Goal: Task Accomplishment & Management: Manage account settings

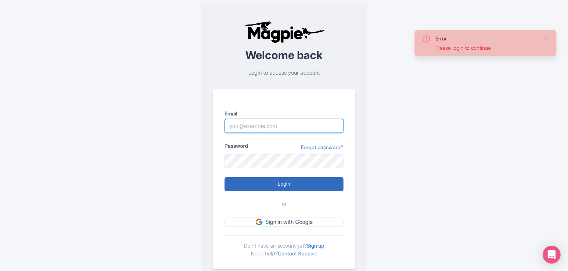
type input "onlinemarketing@peruhop.com"
click at [274, 186] on input "Login" at bounding box center [284, 184] width 119 height 14
type input "Logging in..."
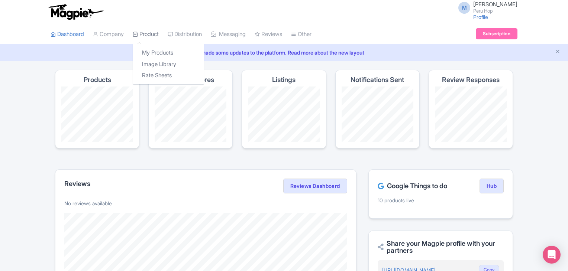
click at [150, 30] on link "Product" at bounding box center [146, 34] width 26 height 20
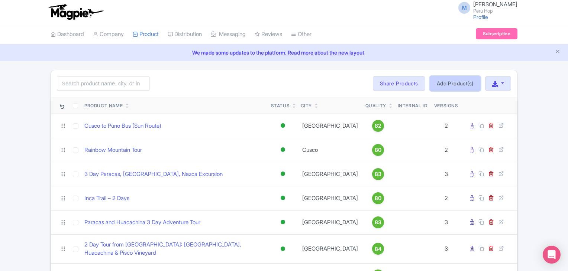
click at [470, 77] on link "Add Product(s)" at bounding box center [455, 83] width 51 height 15
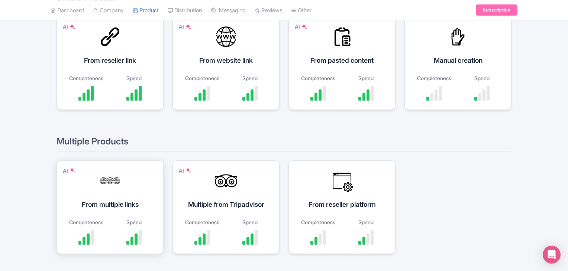
scroll to position [148, 0]
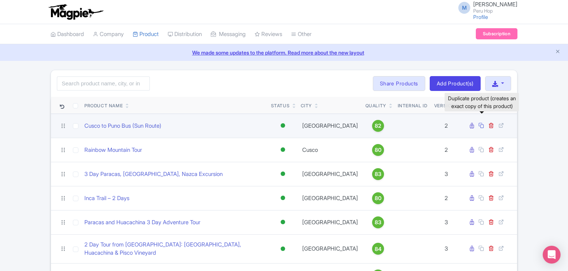
click at [483, 125] on icon at bounding box center [482, 126] width 6 height 6
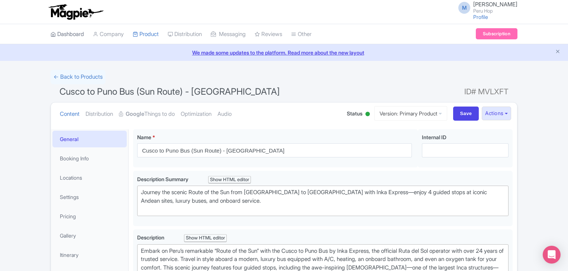
click at [55, 27] on link "Dashboard" at bounding box center [67, 34] width 33 height 20
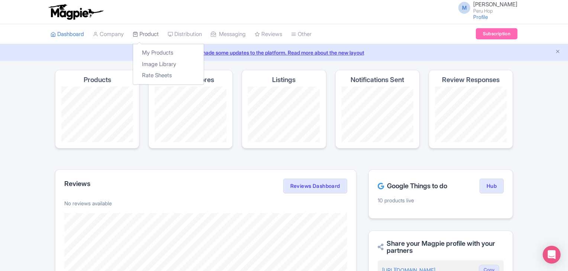
click at [155, 39] on link "Product" at bounding box center [146, 34] width 26 height 20
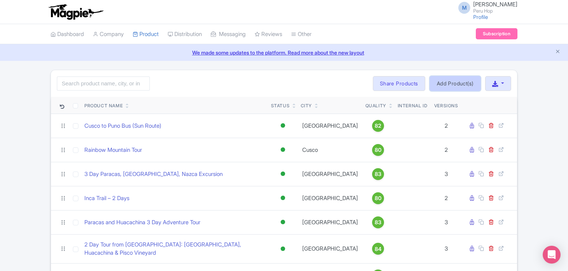
click at [436, 82] on link "Add Product(s)" at bounding box center [455, 83] width 51 height 15
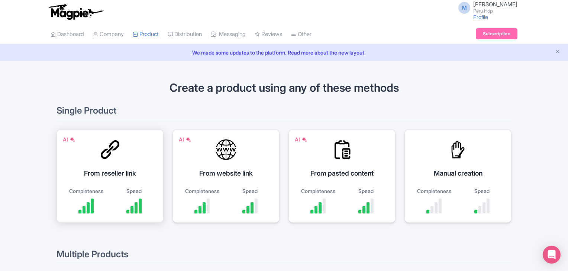
click at [115, 157] on div at bounding box center [110, 150] width 22 height 22
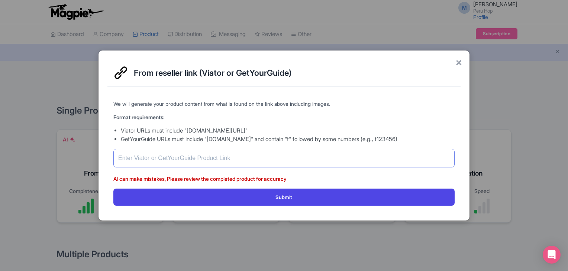
click at [219, 163] on input "text" at bounding box center [283, 158] width 341 height 19
paste input "https://www.viator.com/en-IE/tours/Lima/Peruvian-Cooking-Class/d928-356777P1"
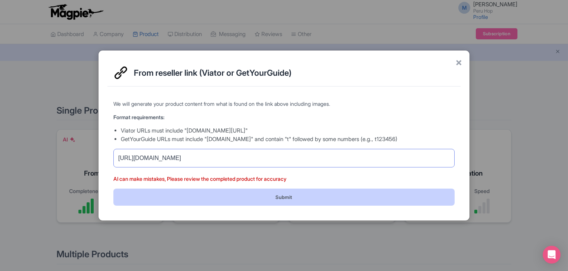
type input "https://www.viator.com/en-IE/tours/Lima/Peruvian-Cooking-Class/d928-356777P1"
click at [213, 193] on button "Submit" at bounding box center [283, 197] width 341 height 17
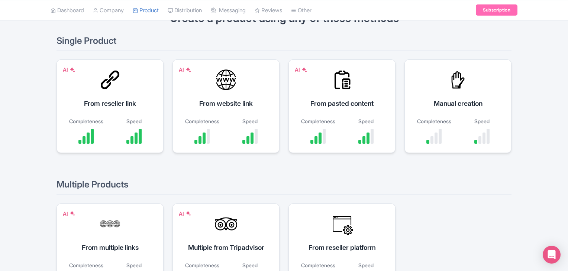
scroll to position [148, 0]
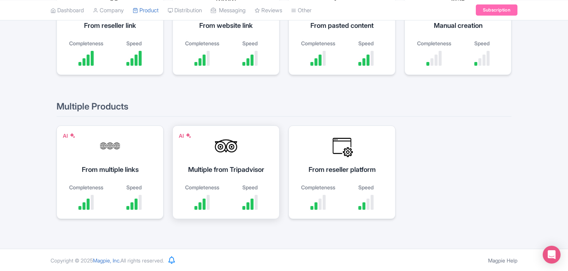
click at [226, 165] on div "Multiple from Tripadvisor" at bounding box center [226, 170] width 89 height 10
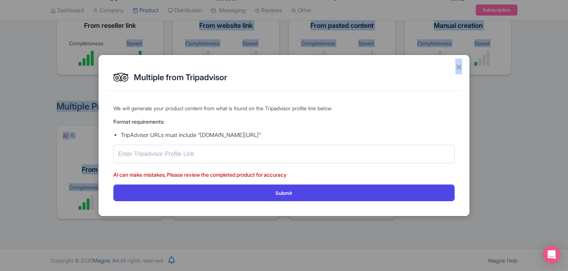
drag, startPoint x: 3, startPoint y: 39, endPoint x: 0, endPoint y: 61, distance: 22.6
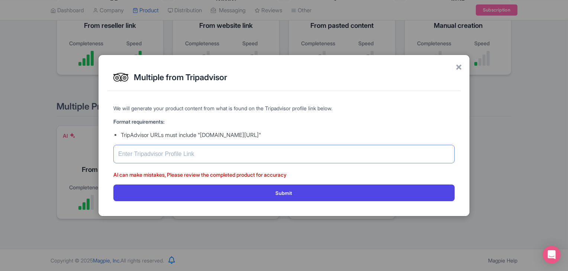
drag, startPoint x: 176, startPoint y: 148, endPoint x: 175, endPoint y: 152, distance: 4.0
click at [175, 152] on input "text" at bounding box center [283, 154] width 341 height 19
paste input "https://www.tripadvisor.com/Attraction_Review-g294316-d24136733-Reviews-Luchito…"
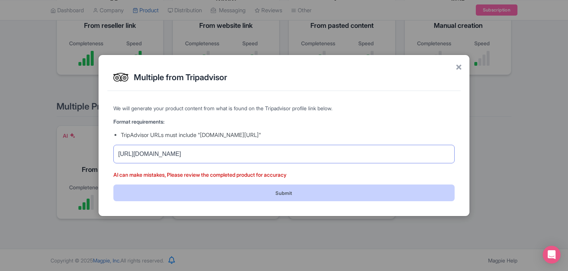
scroll to position [0, 35]
type input "https://www.tripadvisor.com/Attraction_Review-g294316-d24136733-Reviews-Luchito…"
click at [185, 187] on button "Submit" at bounding box center [283, 193] width 341 height 17
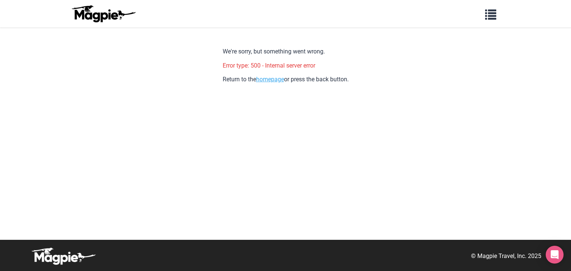
click at [272, 79] on link "homepage" at bounding box center [270, 79] width 28 height 7
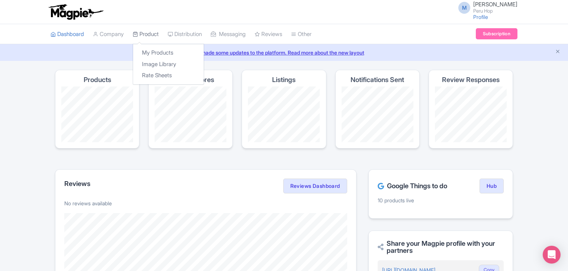
click at [154, 31] on link "Product" at bounding box center [146, 34] width 26 height 20
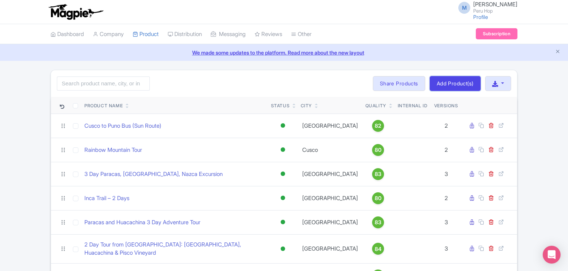
click at [440, 84] on link "Add Product(s)" at bounding box center [455, 83] width 51 height 15
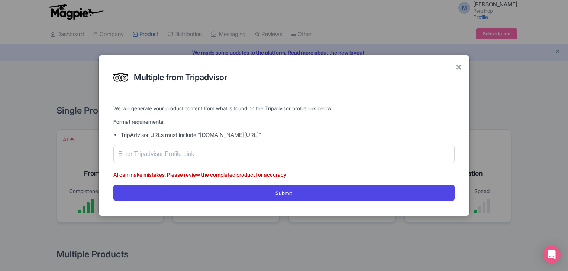
scroll to position [148, 0]
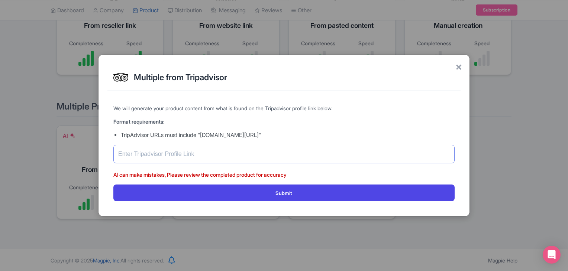
paste input "https://www.tripadvisor.com/Attraction_Review-g294316-d24136733-Reviews-Luchito…"
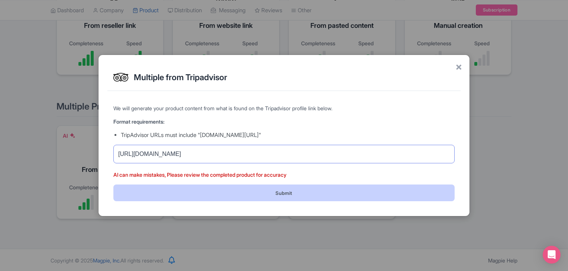
type input "https://www.tripadvisor.com/Attraction_Review-g294316-d24136733-Reviews-Luchito…"
click at [225, 189] on button "Submit" at bounding box center [283, 193] width 341 height 17
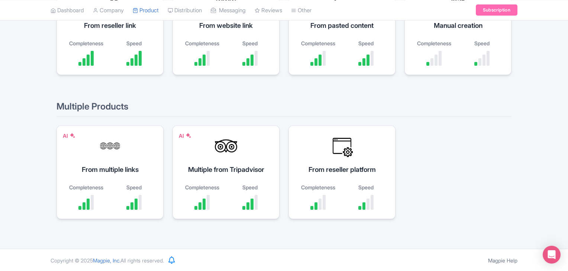
scroll to position [148, 0]
click at [412, 165] on div "AI From multiple links Completeness Speed AI Multiple from Tripadvisor Complete…" at bounding box center [284, 177] width 455 height 103
click at [323, 160] on div "From reseller platform Completeness Speed" at bounding box center [342, 173] width 107 height 94
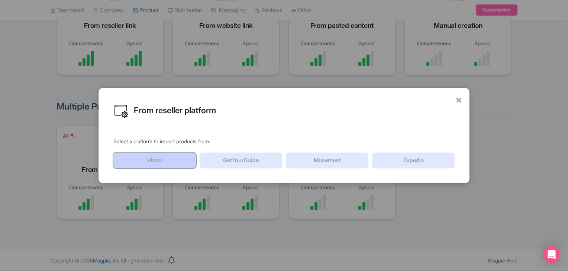
click at [166, 158] on link "Viator" at bounding box center [154, 161] width 83 height 16
click at [456, 100] on span "×" at bounding box center [459, 100] width 7 height 16
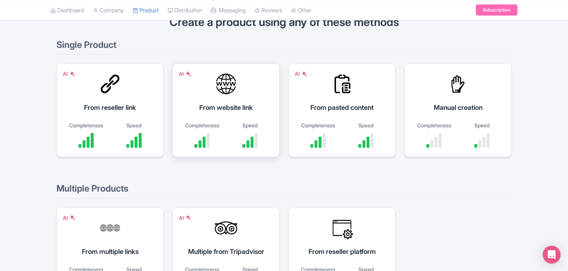
scroll to position [49, 0]
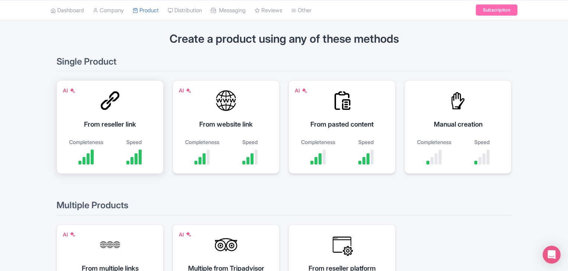
click at [115, 122] on div "From reseller link" at bounding box center [110, 124] width 89 height 10
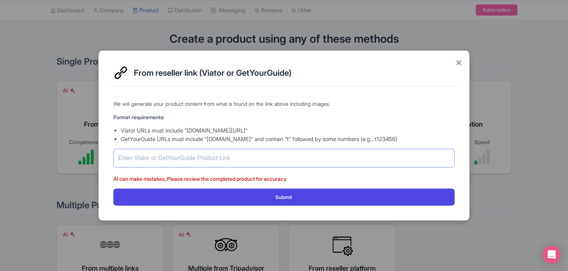
paste input "https://www.viator.com/en-IE/tours/Lima/Peruvian-Cooking-Class/d928-356777P1"
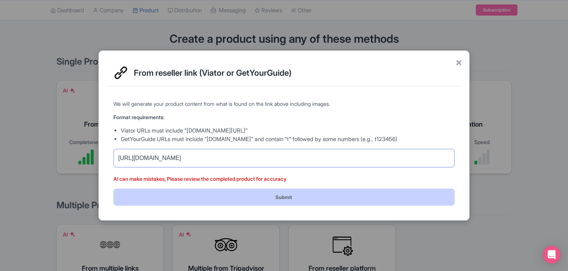
type input "https://www.viator.com/en-IE/tours/Lima/Peruvian-Cooking-Class/d928-356777P1"
click at [257, 195] on button "Submit" at bounding box center [283, 197] width 341 height 17
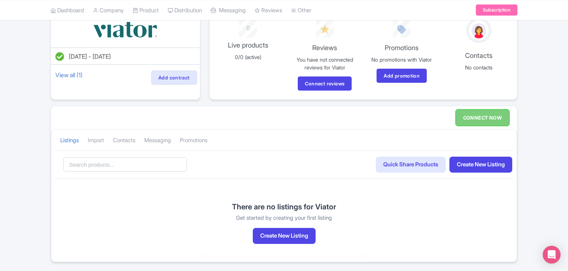
scroll to position [62, 0]
click at [92, 142] on link "Import" at bounding box center [96, 140] width 16 height 20
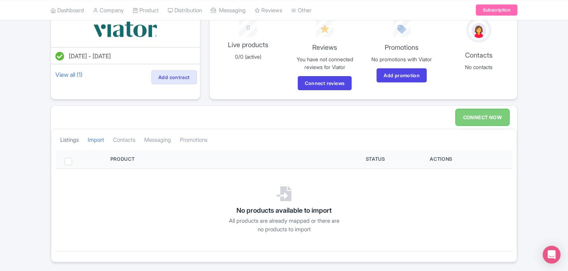
click at [66, 137] on link "Listings" at bounding box center [69, 140] width 19 height 20
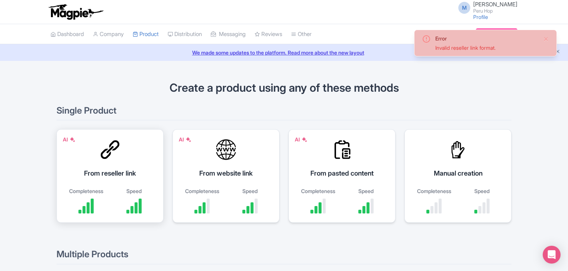
click at [85, 168] on div "From reseller link" at bounding box center [110, 173] width 89 height 10
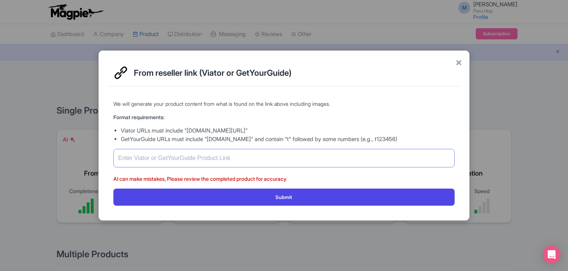
paste input "https://www.viator.com/en-IE/tours/Lima/Peruvian-Cooking-Class/d928-356777P1"
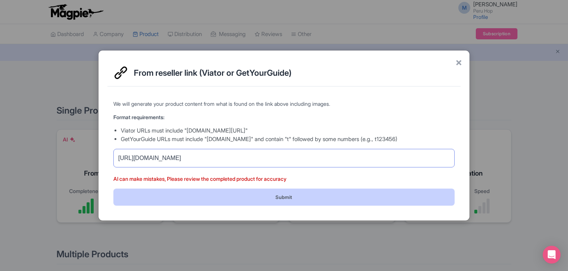
type input "https://www.viator.com/en-IE/tours/Lima/Peruvian-Cooking-Class/d928-356777P1"
click at [257, 202] on button "Submit" at bounding box center [283, 197] width 341 height 17
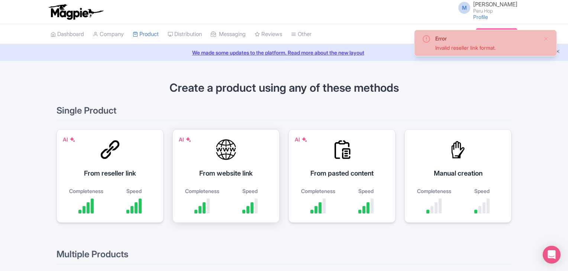
click at [237, 158] on div at bounding box center [226, 150] width 22 height 22
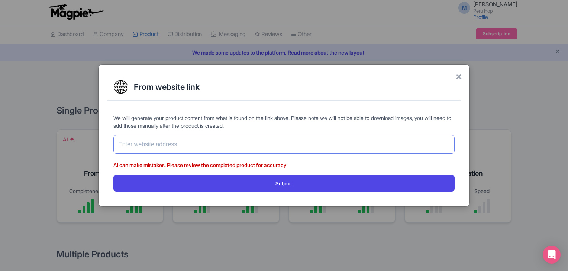
paste input "[URL][DOMAIN_NAME]"
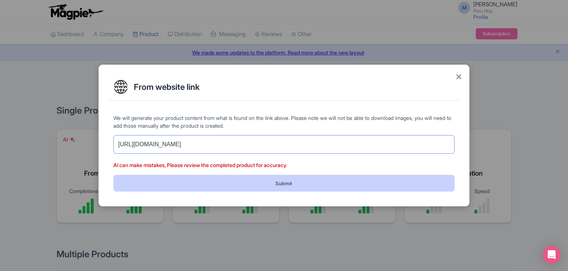
type input "[URL][DOMAIN_NAME]"
click at [213, 183] on button "Submit" at bounding box center [283, 183] width 341 height 17
click at [311, 184] on button "Submit" at bounding box center [283, 183] width 341 height 17
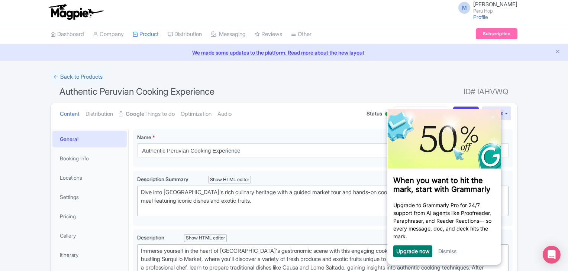
click at [442, 250] on div "Dismiss" at bounding box center [447, 252] width 18 height 12
click at [447, 252] on link "Dismiss" at bounding box center [447, 251] width 18 height 6
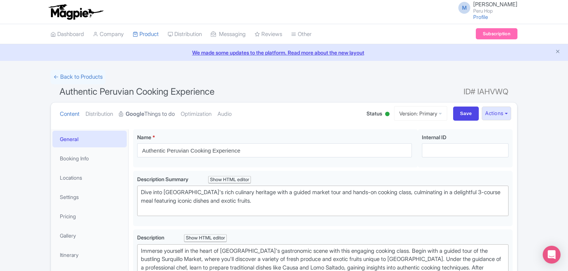
click at [144, 109] on link "Google Things to do" at bounding box center [147, 114] width 56 height 23
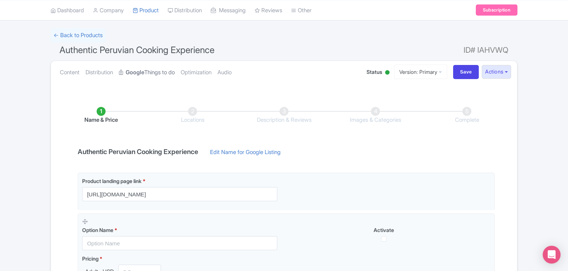
scroll to position [25, 0]
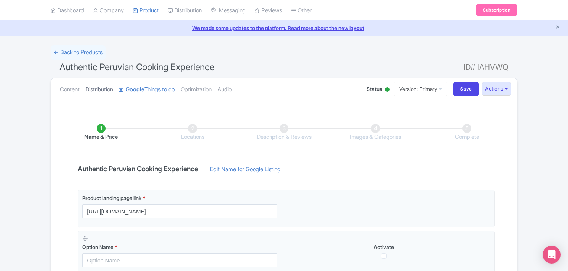
click at [97, 89] on link "Distribution" at bounding box center [100, 89] width 28 height 23
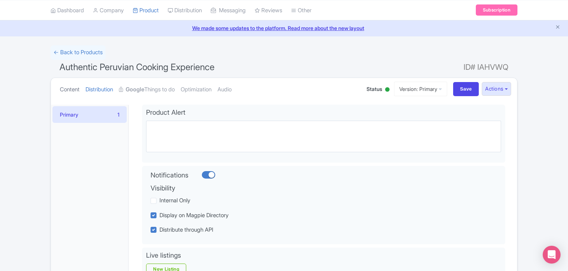
click at [61, 89] on link "Content" at bounding box center [70, 89] width 20 height 23
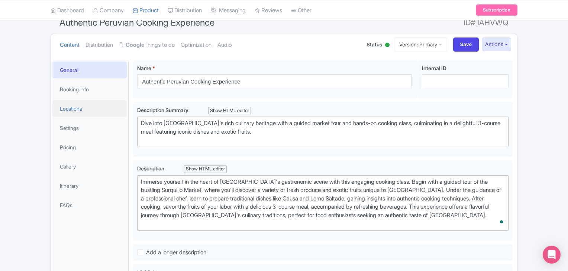
scroll to position [62, 0]
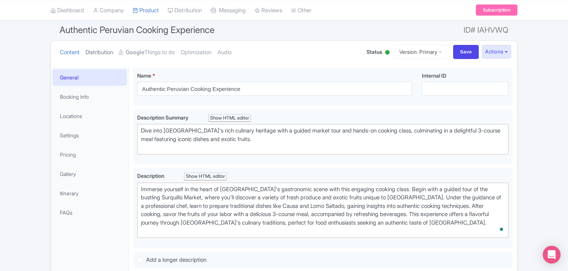
click at [111, 54] on link "Distribution" at bounding box center [100, 52] width 28 height 23
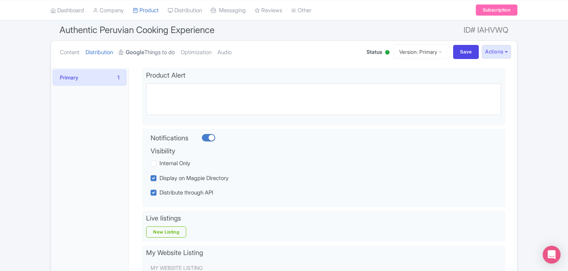
click at [152, 51] on link "Google Things to do" at bounding box center [147, 52] width 56 height 23
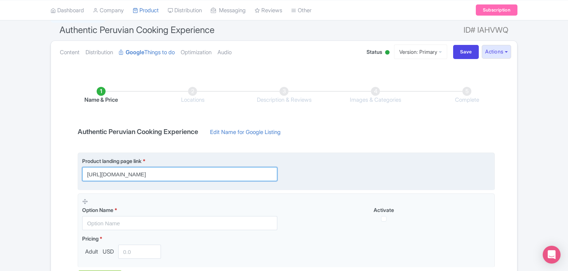
click at [141, 172] on input "[URL][DOMAIN_NAME]" at bounding box center [179, 174] width 195 height 14
click at [141, 172] on input "https://www.viator.com/en-IE/tours/Lima/Peruvian-Cooking-Class/d928-356777P1" at bounding box center [179, 174] width 195 height 14
paste input "booking.luchitoscookingclass.com/en/t/peru/lima/peruvian-classics/_XSvUwVByTAiO…"
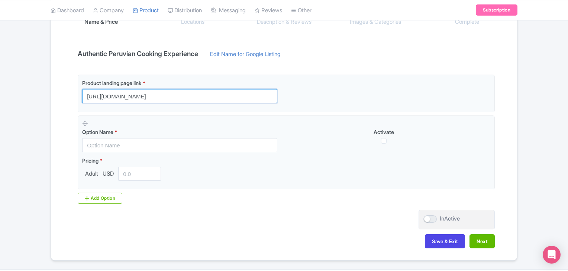
scroll to position [161, 0]
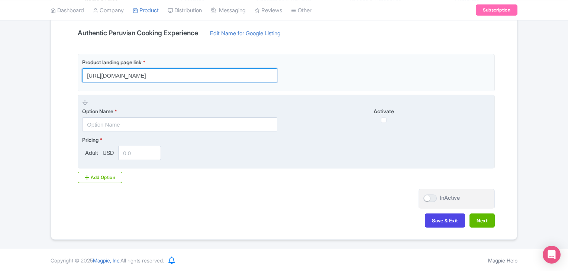
type input "https://booking.luchitoscookingclass.com/en/t/peru/lima/peruvian-classics/_XSvU…"
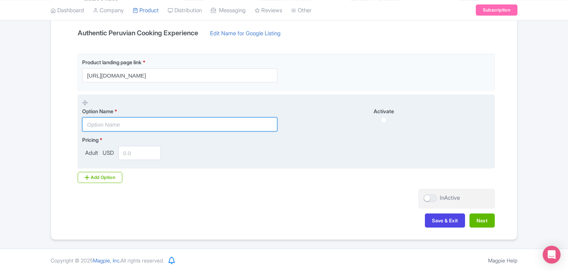
click at [145, 124] on input "text" at bounding box center [179, 125] width 195 height 14
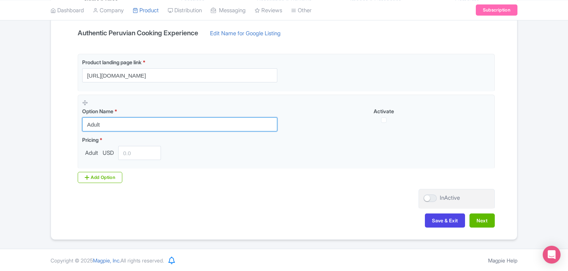
type input "Adult"
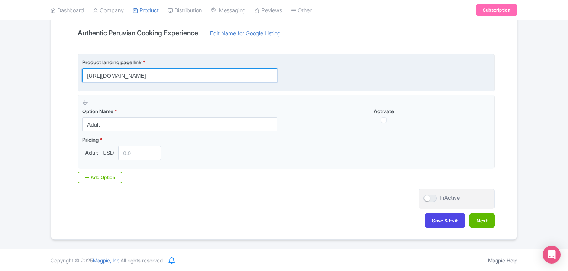
click at [136, 75] on input "https://booking.luchitoscookingclass.com/en/t/peru/lima/peruvian-classics/_XSvU…" at bounding box center [179, 75] width 195 height 14
paste input "luchitoscookingclass.com/experiences/#experiences"
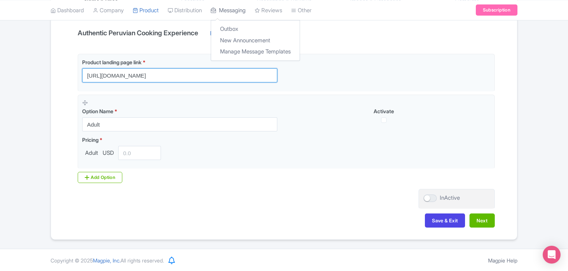
type input "[URL][DOMAIN_NAME]"
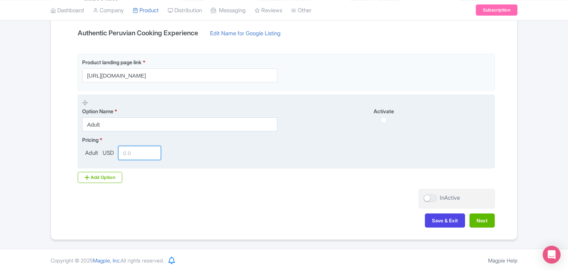
click at [134, 156] on input "number" at bounding box center [139, 153] width 43 height 14
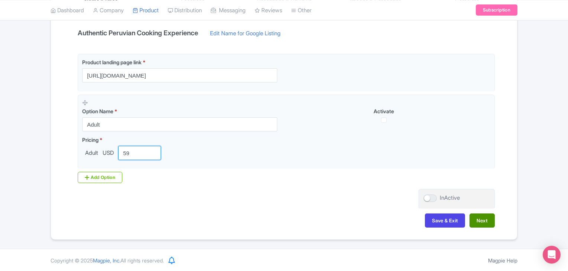
type input "59"
click at [483, 219] on button "Next" at bounding box center [482, 221] width 25 height 14
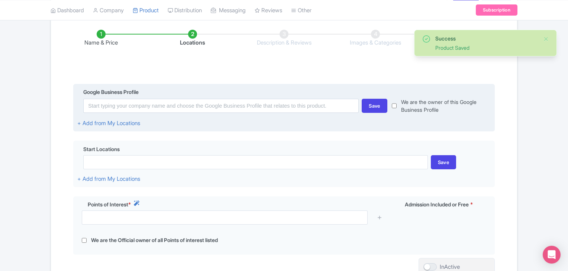
scroll to position [111, 0]
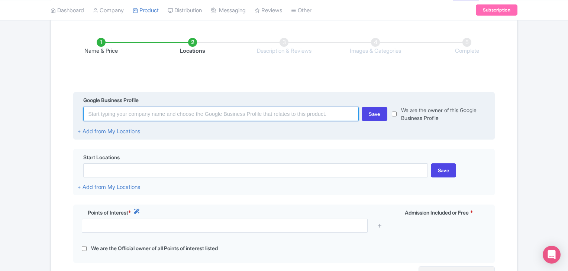
click at [164, 109] on input at bounding box center [221, 114] width 276 height 14
paste input "Luchito's Cooking Class"
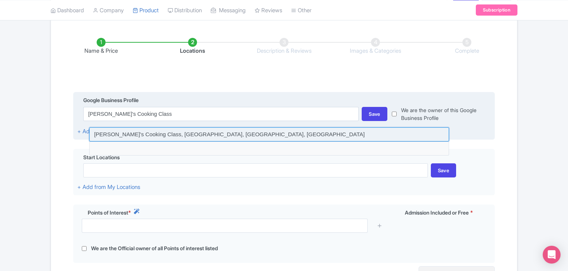
click at [184, 133] on input at bounding box center [269, 135] width 360 height 14
type input "Luchito's Cooking Class, Bolivar, Miraflores, Peru"
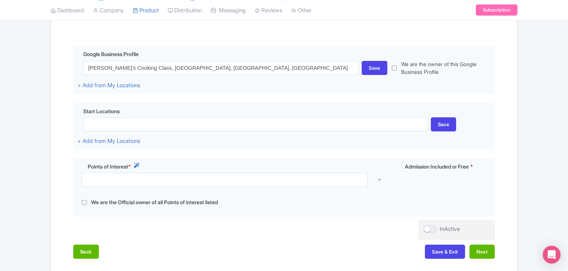
scroll to position [173, 0]
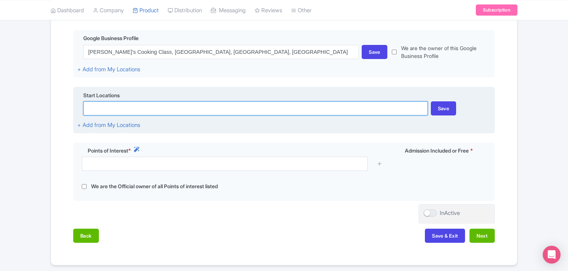
click at [162, 108] on input at bounding box center [255, 109] width 344 height 14
click at [153, 109] on input at bounding box center [255, 109] width 344 height 14
paste input "3rd floor, Calle Bolívar 164, Miraflores 15074, Peru"
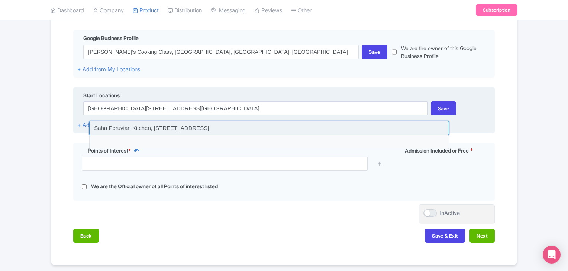
click at [243, 132] on input at bounding box center [269, 128] width 360 height 14
type input "Saha Peruvian Kitchen, Calle Bolívar 164, Miraflores 15074, Peru"
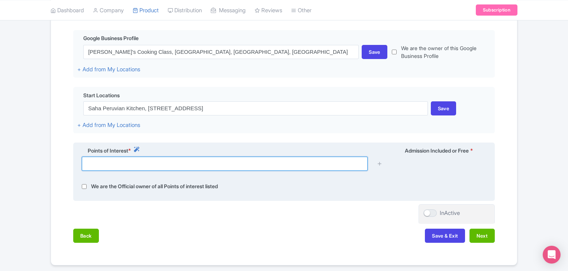
click at [145, 165] on input "text" at bounding box center [225, 164] width 286 height 14
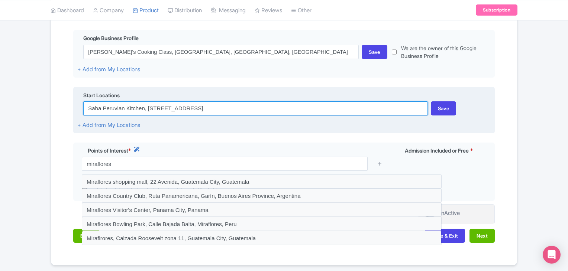
click at [157, 109] on input "Saha Peruvian Kitchen, Calle Bolívar 164, Miraflores 15074, Peru" at bounding box center [255, 109] width 344 height 14
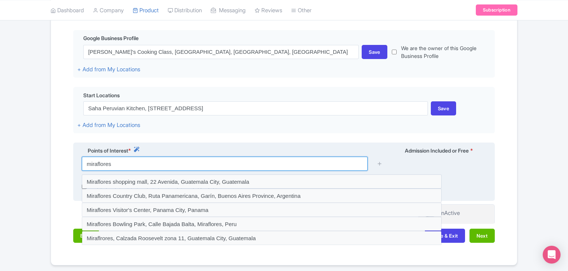
click at [141, 162] on input "miraflores" at bounding box center [225, 164] width 286 height 14
paste input "Saha Peruvian Kitchen, Calle Bolívar 164, Miraflores 15074, Peru"
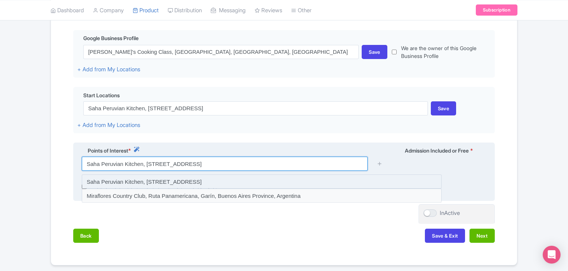
type input "Saha Peruvian Kitchen, Calle Bolívar 164, Miraflores 15074, Peru"
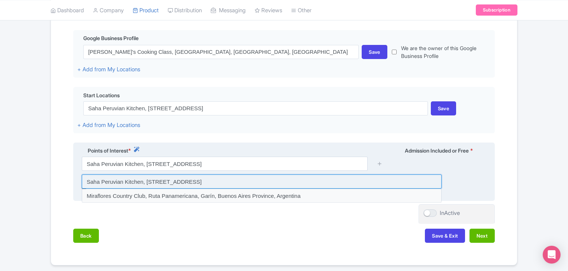
click at [158, 183] on input at bounding box center [262, 182] width 360 height 14
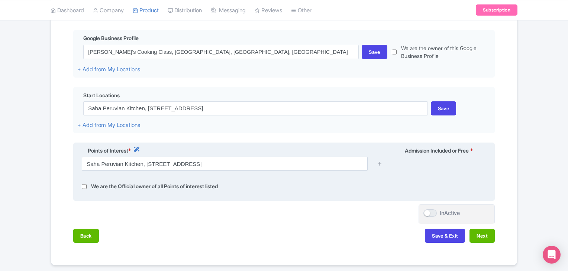
click at [150, 185] on label "We are the Official owner of all Points of interest listed" at bounding box center [154, 187] width 127 height 9
click at [85, 186] on input "checkbox" at bounding box center [84, 187] width 5 height 9
checkbox input "true"
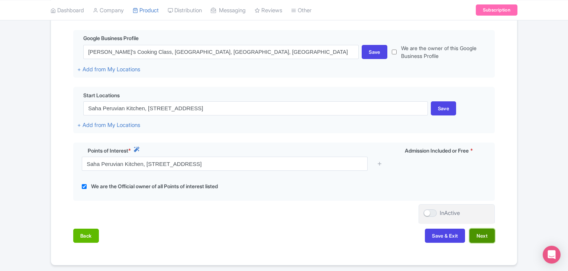
click at [491, 240] on button "Next" at bounding box center [482, 236] width 25 height 14
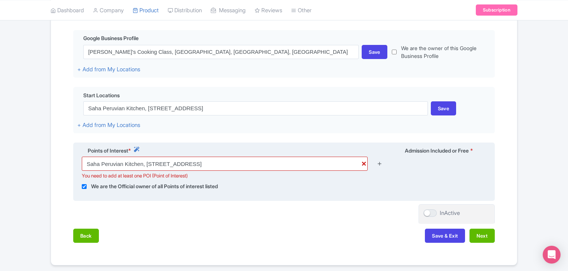
click at [379, 165] on icon at bounding box center [380, 164] width 6 height 6
click at [381, 164] on icon at bounding box center [380, 164] width 6 height 6
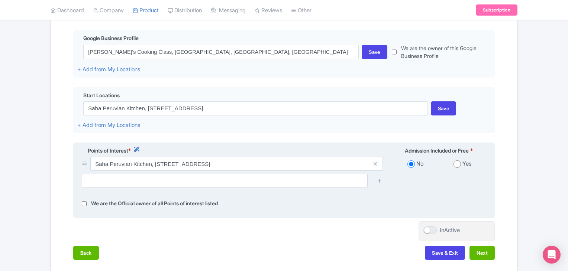
click at [456, 163] on input "radio" at bounding box center [457, 164] width 7 height 7
radio input "true"
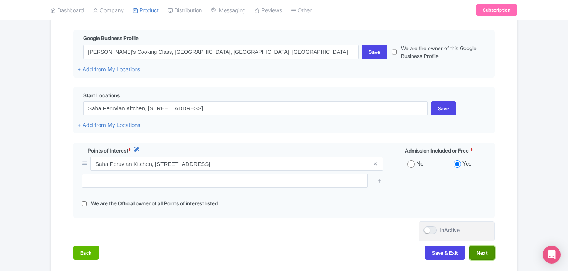
click at [475, 249] on button "Next" at bounding box center [482, 253] width 25 height 14
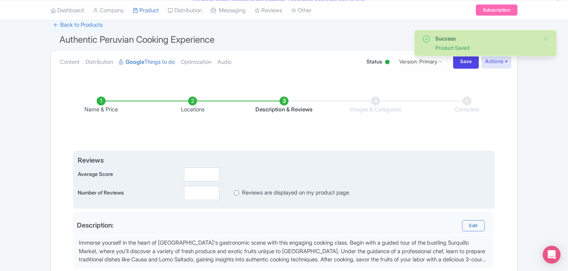
scroll to position [49, 0]
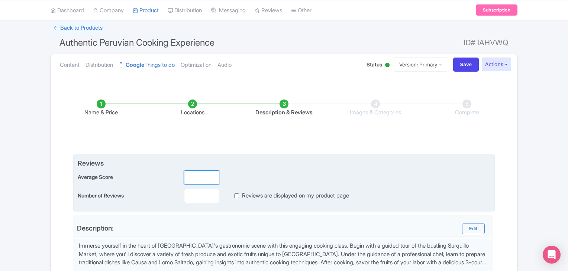
click at [195, 173] on input "number" at bounding box center [201, 178] width 35 height 14
type input "4.9"
click at [198, 193] on input "number" at bounding box center [201, 196] width 35 height 14
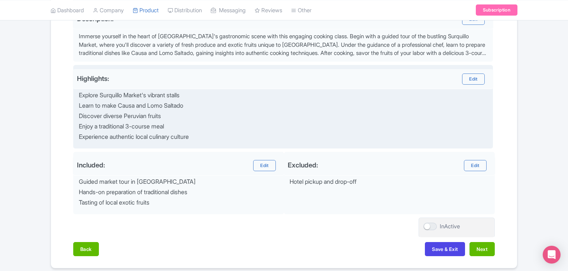
scroll to position [260, 0]
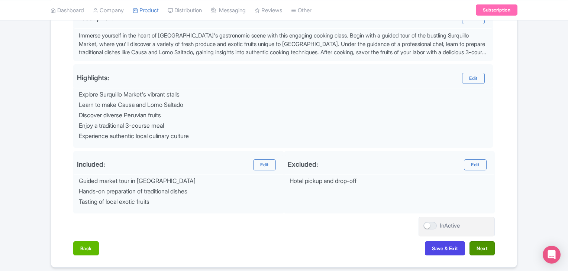
type input "200"
click at [475, 244] on button "Next" at bounding box center [482, 249] width 25 height 14
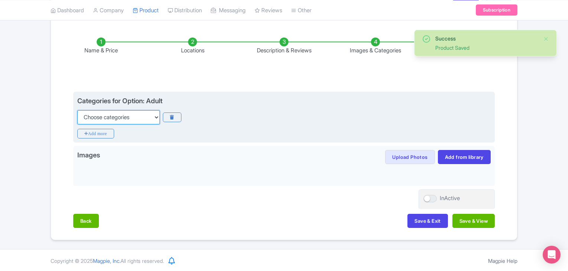
click at [149, 116] on select "Choose categories Adults Only Animals Audio Guide Beaches Bike Tours Boat Tours…" at bounding box center [118, 117] width 83 height 14
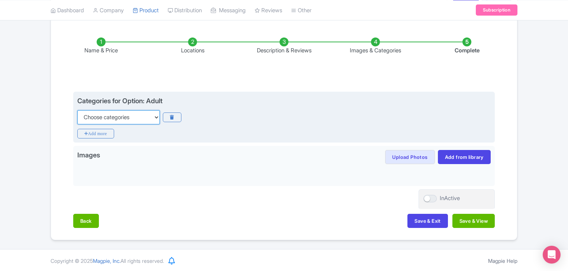
select select "food"
click at [77, 110] on select "Choose categories Adults Only Animals Audio Guide Beaches Bike Tours Boat Tours…" at bounding box center [118, 117] width 83 height 14
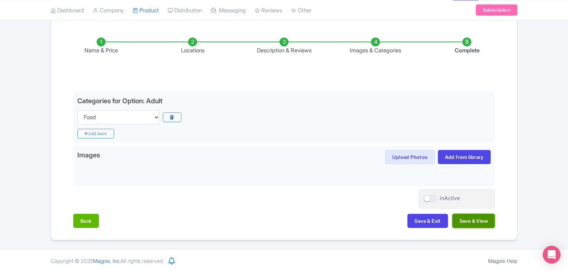
click at [477, 218] on button "Save & View" at bounding box center [474, 221] width 42 height 14
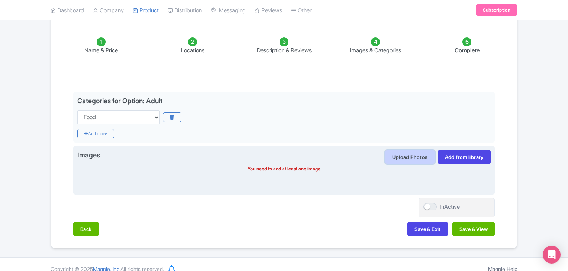
click at [409, 157] on button "Upload Photos" at bounding box center [409, 157] width 49 height 14
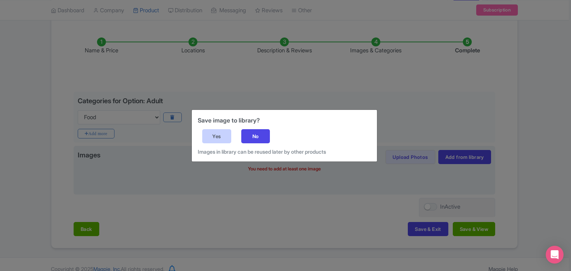
click at [219, 139] on div "Yes" at bounding box center [216, 136] width 29 height 14
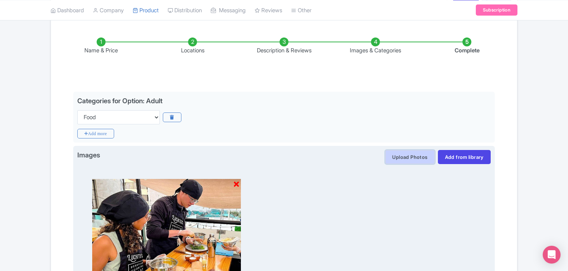
click at [418, 158] on button "Upload Photos" at bounding box center [409, 157] width 49 height 14
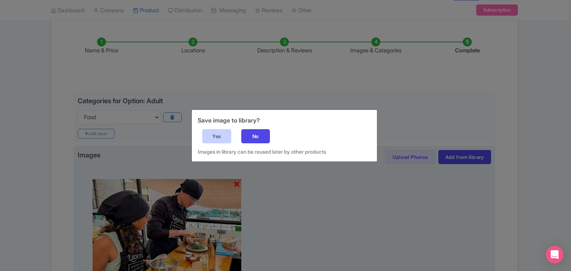
click at [220, 132] on div "Yes" at bounding box center [216, 136] width 29 height 14
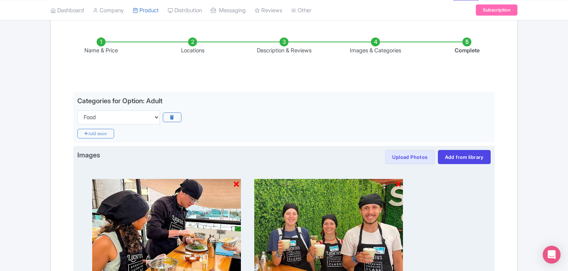
click at [405, 168] on div at bounding box center [284, 225] width 414 height 123
click at [405, 157] on button "Upload Photos" at bounding box center [409, 157] width 49 height 14
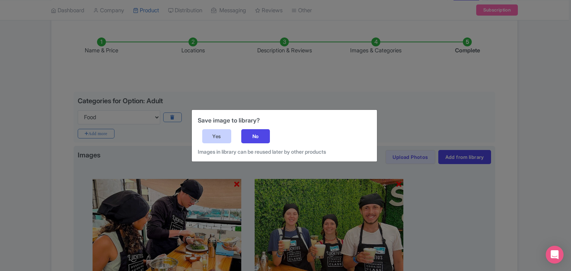
click at [222, 135] on div "Yes" at bounding box center [216, 136] width 29 height 14
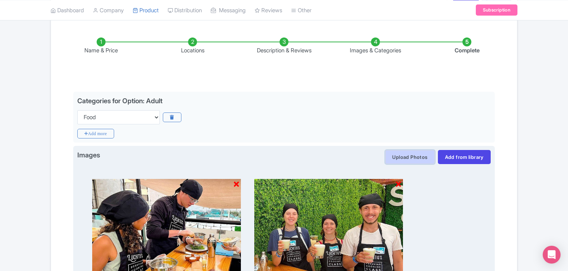
click at [412, 161] on button "Upload Photos" at bounding box center [409, 157] width 49 height 14
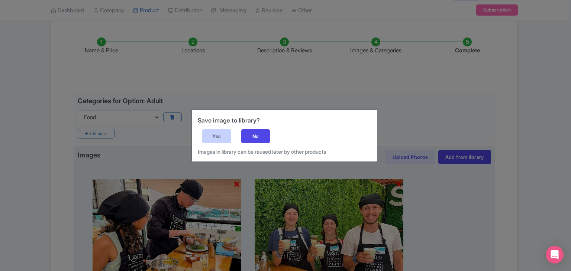
click at [223, 131] on div "Yes" at bounding box center [216, 136] width 29 height 14
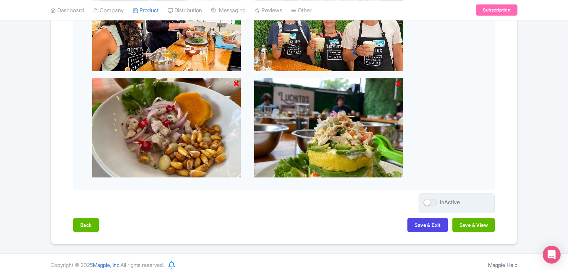
scroll to position [322, 0]
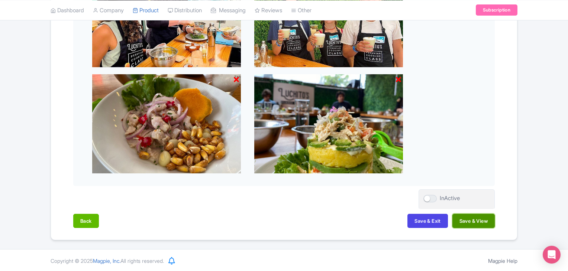
click at [478, 222] on button "Save & View" at bounding box center [474, 221] width 42 height 14
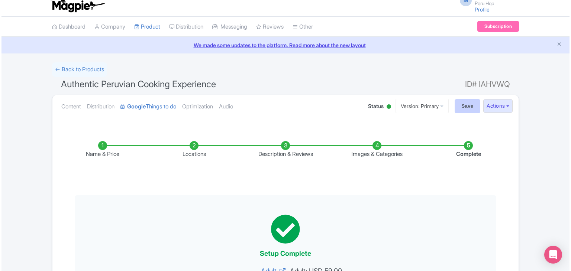
scroll to position [0, 0]
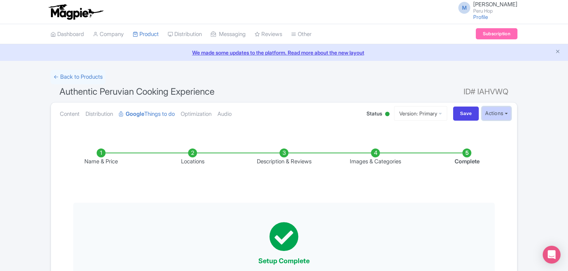
click at [497, 109] on button "Actions" at bounding box center [496, 114] width 29 height 14
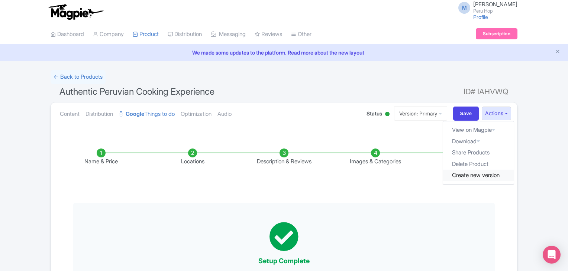
click at [472, 174] on link "Create new version" at bounding box center [478, 176] width 71 height 12
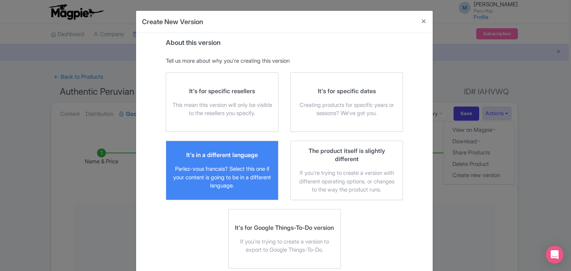
click at [223, 144] on label "It's in a different language Parlez-vous francais? Select this one if your cont…" at bounding box center [222, 171] width 113 height 60
click at [0, 0] on input "It's in a different language Parlez-vous francais? Select this one if your cont…" at bounding box center [0, 0] width 0 height 0
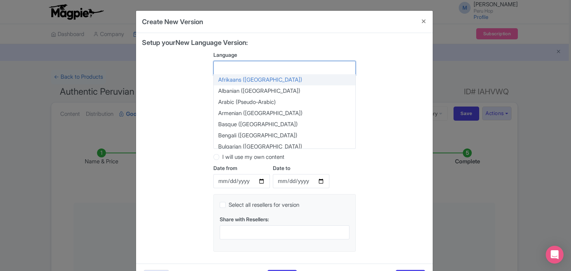
click at [251, 66] on div at bounding box center [284, 68] width 142 height 14
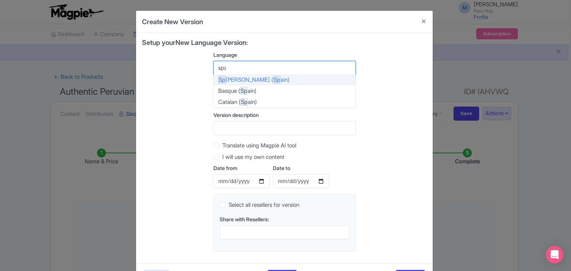
type input "span"
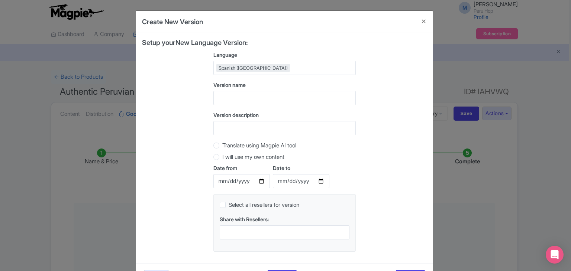
click at [186, 80] on div "Setup your New Language Version: Language Spanish (Spain) Spanish (Spain) Afrik…" at bounding box center [284, 148] width 285 height 219
click at [275, 70] on div "Spanish (Spain)" at bounding box center [284, 68] width 142 height 14
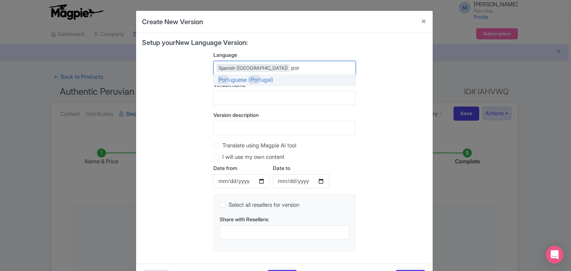
type input "port"
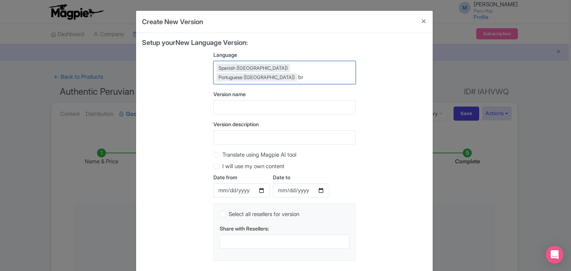
type input "b"
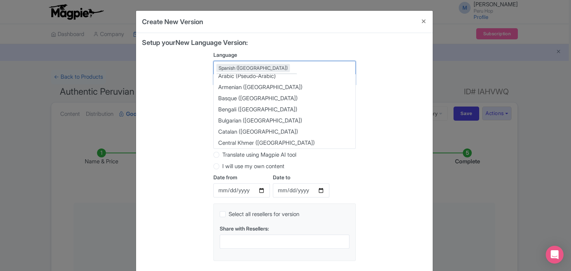
scroll to position [205, 0]
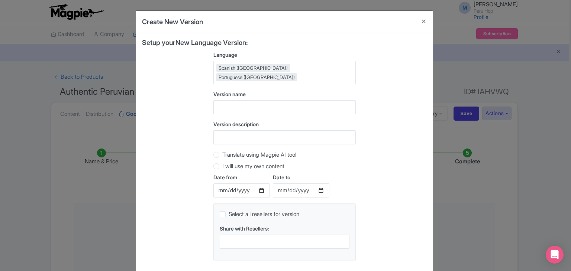
click at [390, 69] on div "Setup your New Language Version: Language Spanish (Spain) Portuguese (Portugal)…" at bounding box center [284, 153] width 285 height 228
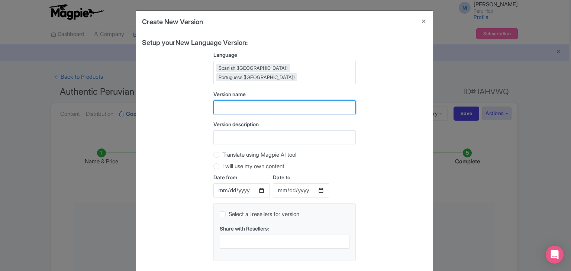
click at [233, 104] on input "text" at bounding box center [284, 107] width 142 height 14
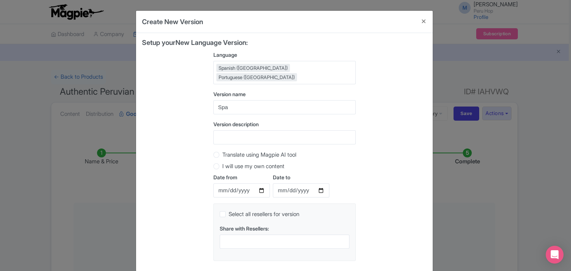
click at [318, 70] on div "Spanish (Spain) Portuguese (Portugal)" at bounding box center [284, 72] width 142 height 23
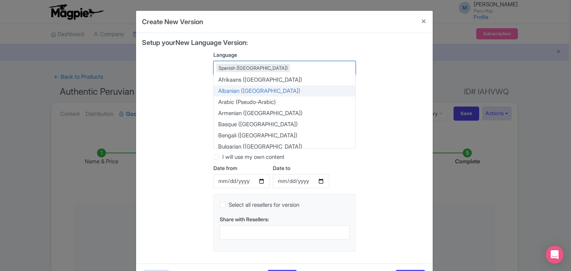
click at [414, 133] on div "Setup your New Language Version: Language Spanish (Spain) Spanish (Spain) Afrik…" at bounding box center [284, 148] width 285 height 219
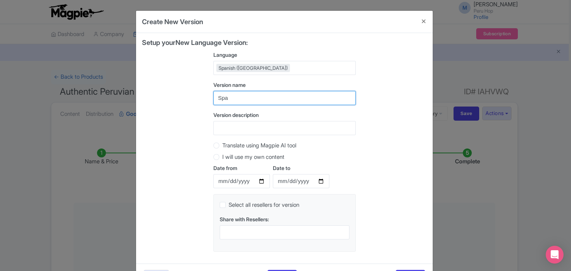
click at [237, 97] on input "Spa" at bounding box center [284, 98] width 142 height 14
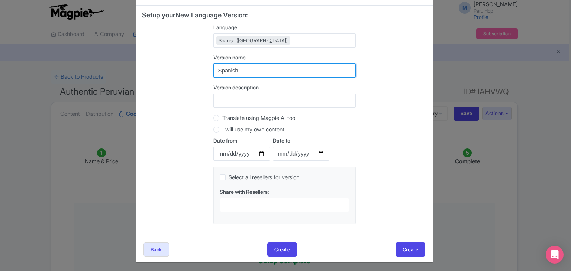
scroll to position [28, 0]
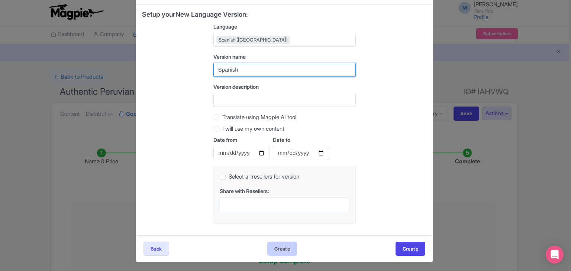
type input "Spanish"
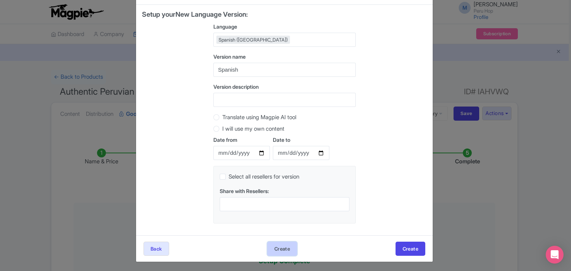
click at [281, 245] on button "Create" at bounding box center [282, 249] width 30 height 14
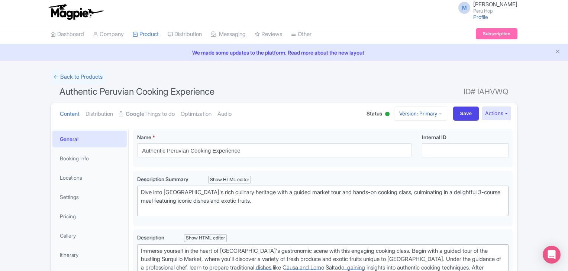
click at [415, 115] on link "Version: Primary" at bounding box center [420, 113] width 53 height 15
click at [388, 153] on link "Spanish" at bounding box center [416, 154] width 71 height 12
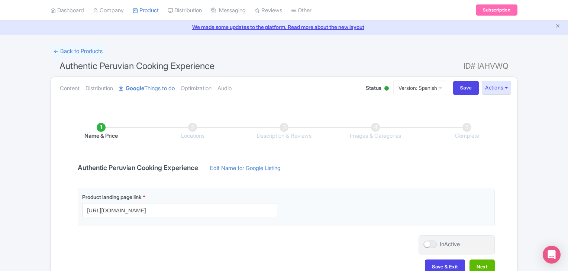
scroll to position [72, 0]
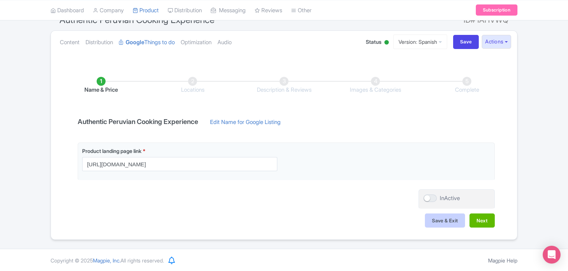
type input "https://luchitoscookingclass.com/es/experiences/"
click at [437, 216] on button "Save & Exit" at bounding box center [445, 221] width 40 height 14
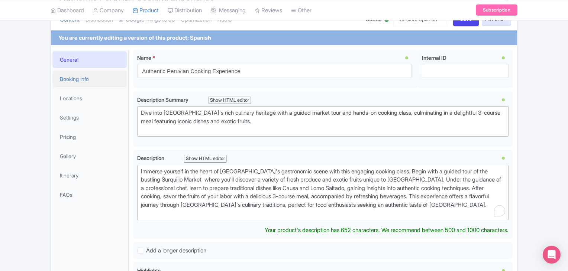
scroll to position [48, 0]
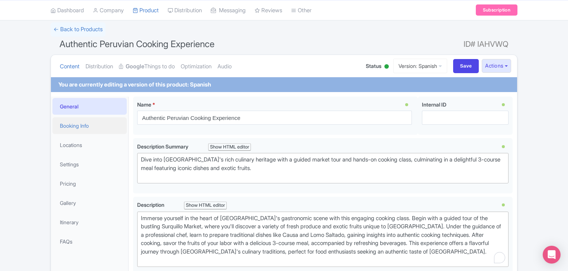
click at [75, 121] on link "Booking Info" at bounding box center [89, 126] width 74 height 17
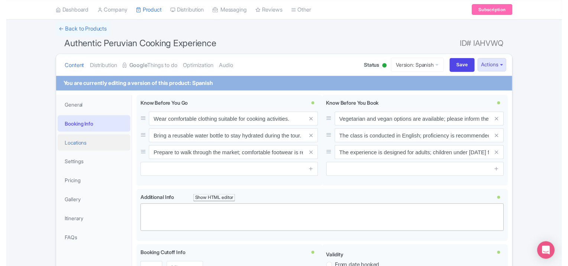
scroll to position [85, 0]
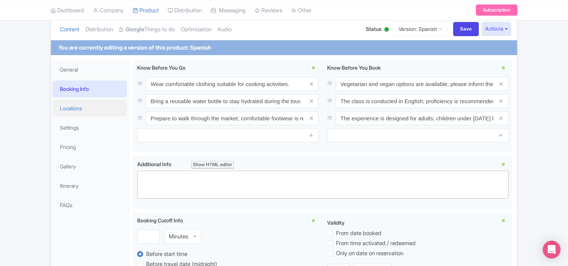
click at [69, 108] on link "Locations" at bounding box center [89, 108] width 74 height 17
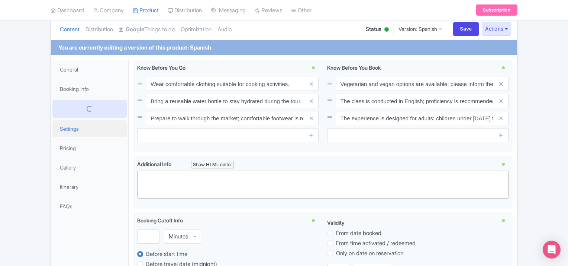
click at [68, 130] on link "Settings" at bounding box center [89, 128] width 74 height 17
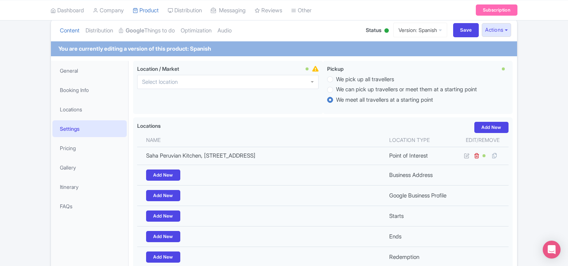
scroll to position [83, 0]
click at [71, 143] on link "Pricing" at bounding box center [89, 148] width 74 height 17
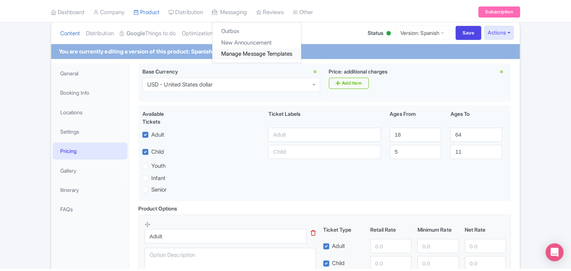
scroll to position [0, 0]
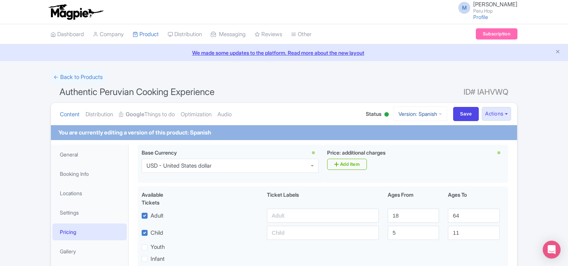
click at [420, 113] on link "Version: Spanish" at bounding box center [420, 113] width 54 height 15
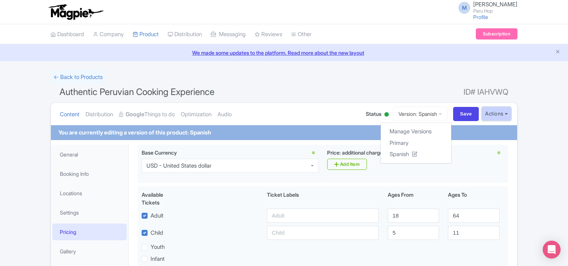
click at [497, 111] on button "Actions" at bounding box center [496, 114] width 29 height 14
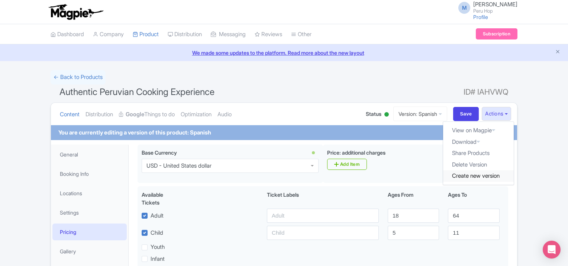
click at [471, 173] on link "Create new version" at bounding box center [478, 176] width 71 height 12
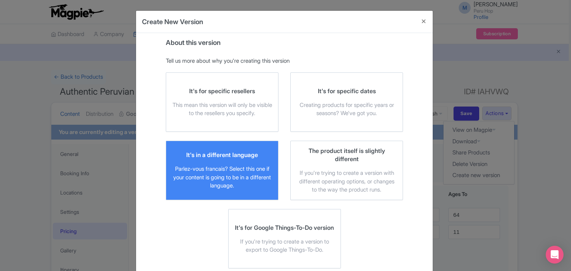
click at [226, 167] on div "Parlez-vous francais? Select this one if your content is going to be in a diffe…" at bounding box center [222, 177] width 100 height 25
click at [0, 0] on input "It's in a different language Parlez-vous francais? Select this one if your cont…" at bounding box center [0, 0] width 0 height 0
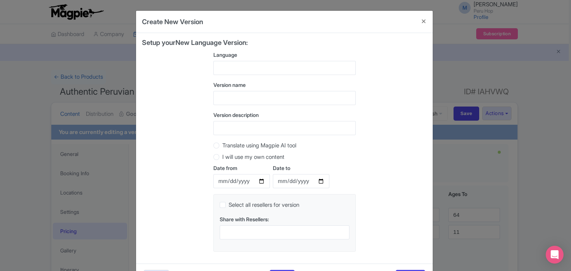
click at [325, 72] on div at bounding box center [284, 68] width 142 height 14
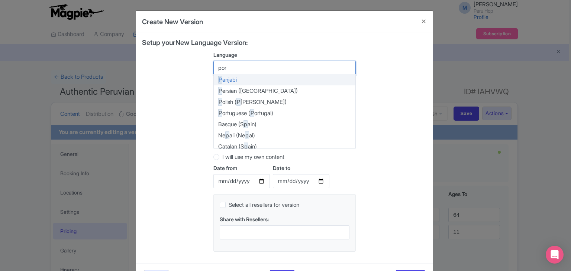
type input "port"
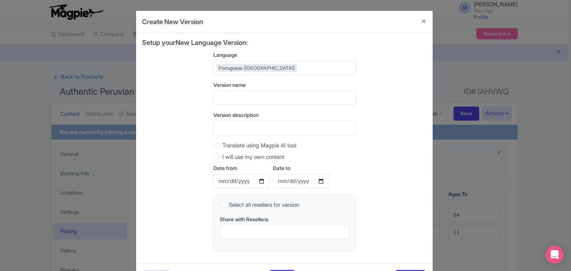
click at [203, 82] on div "Setup your New Language Version: Language Portuguese (Portugal) Portuguese (Por…" at bounding box center [284, 148] width 285 height 219
click at [229, 100] on input "text" at bounding box center [284, 98] width 142 height 14
drag, startPoint x: 226, startPoint y: 93, endPoint x: 223, endPoint y: 96, distance: 4.0
click at [223, 96] on input "POrtugyese" at bounding box center [284, 98] width 142 height 14
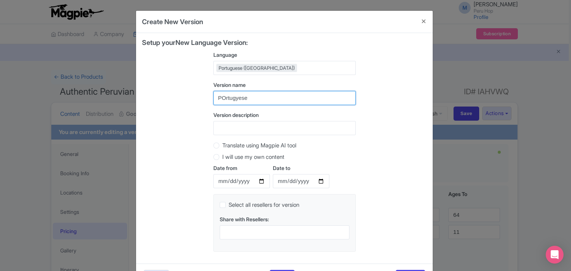
click at [222, 97] on input "POrtugyese" at bounding box center [284, 98] width 142 height 14
click at [236, 100] on input "Portugyese" at bounding box center [284, 98] width 142 height 14
click at [238, 98] on input "Portuguese" at bounding box center [284, 98] width 142 height 14
click at [256, 100] on input "Portuguese" at bounding box center [284, 98] width 142 height 14
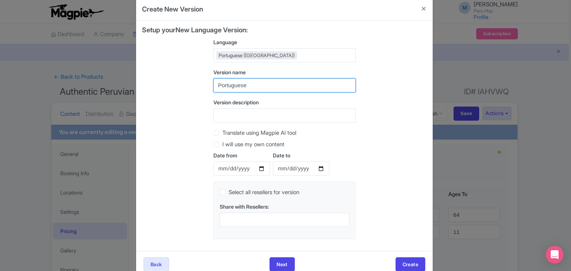
scroll to position [28, 0]
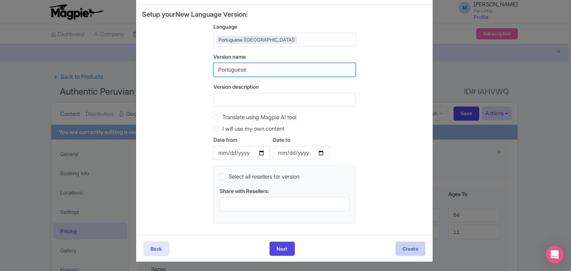
type input "Portuguese"
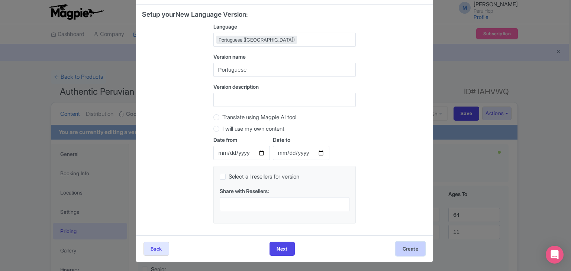
click at [407, 246] on button "Create" at bounding box center [411, 249] width 30 height 14
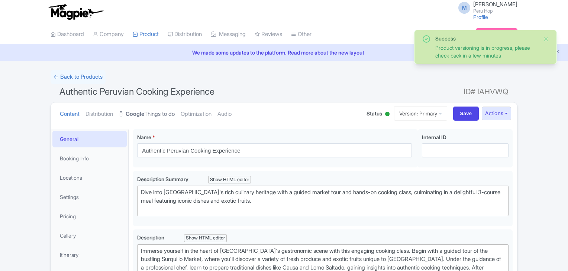
drag, startPoint x: 0, startPoint y: 0, endPoint x: 150, endPoint y: 115, distance: 188.9
click at [150, 115] on link "Google Things to do" at bounding box center [147, 114] width 56 height 23
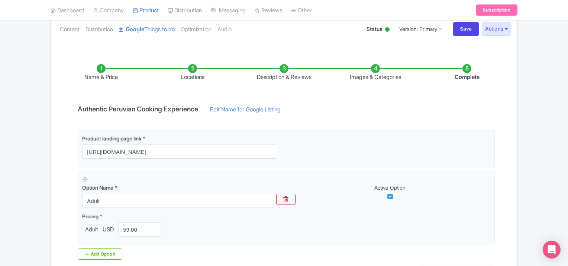
scroll to position [87, 0]
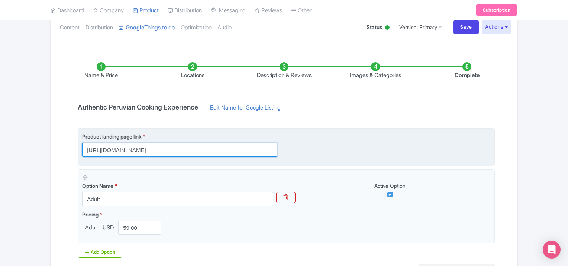
click at [184, 151] on input "[URL][DOMAIN_NAME]" at bounding box center [179, 149] width 195 height 14
paste input "pt-br/#"
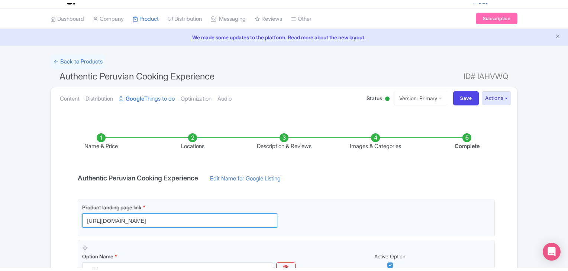
scroll to position [0, 0]
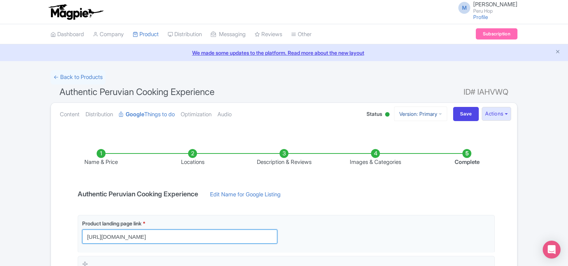
type input "https://luchitoscookingclass.com/pt-br/#"
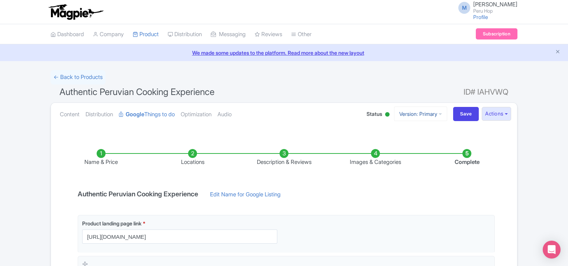
click at [420, 107] on link "Version: Primary" at bounding box center [420, 113] width 53 height 15
click at [402, 163] on link "Portuguese" at bounding box center [416, 166] width 71 height 12
